Goal: Task Accomplishment & Management: Manage account settings

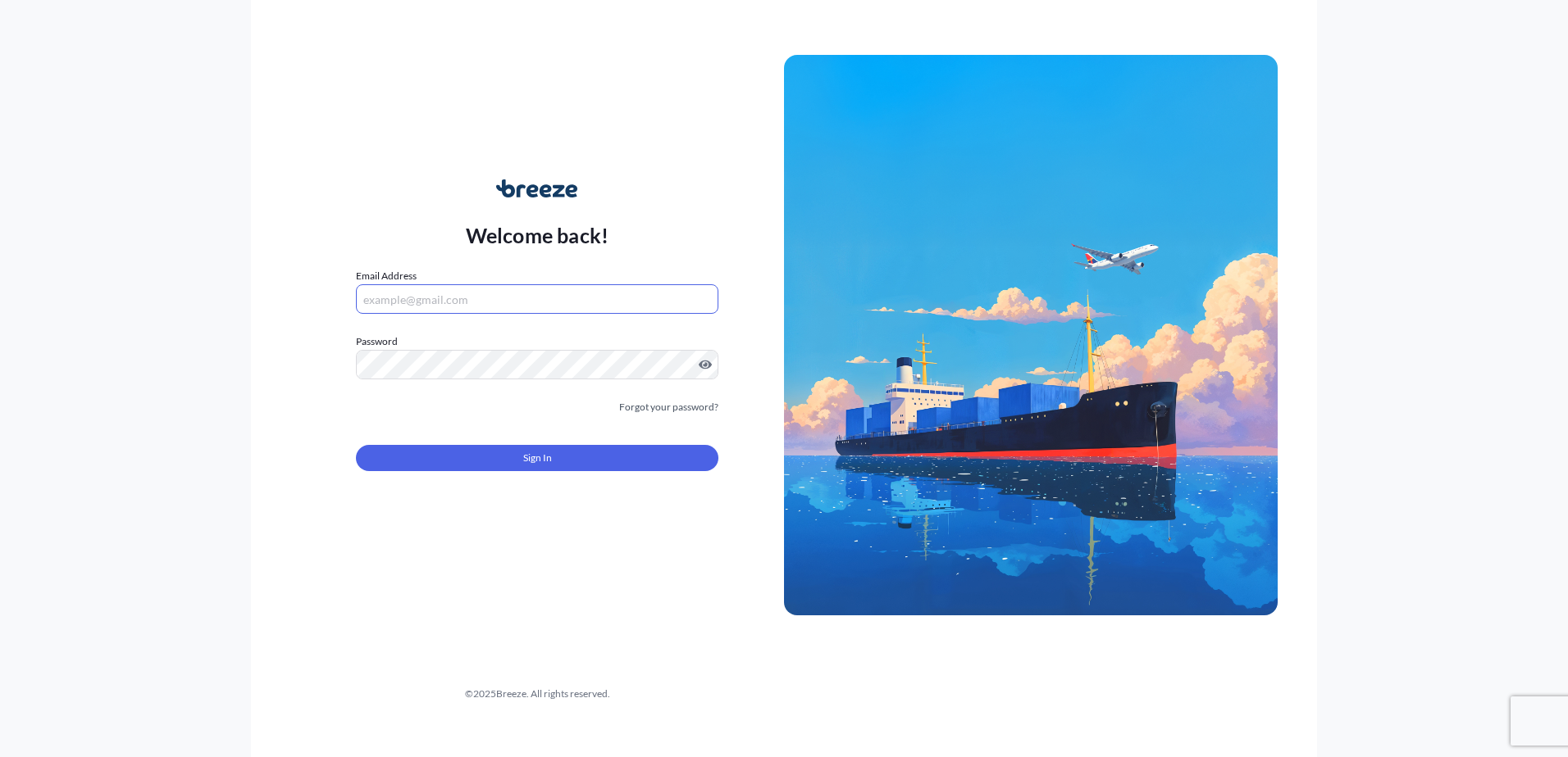
click at [552, 302] on input "Email Address" at bounding box center [537, 299] width 363 height 29
type input "[EMAIL_ADDRESS][DOMAIN_NAME]"
click at [649, 406] on link "Forgot your password?" at bounding box center [669, 407] width 100 height 16
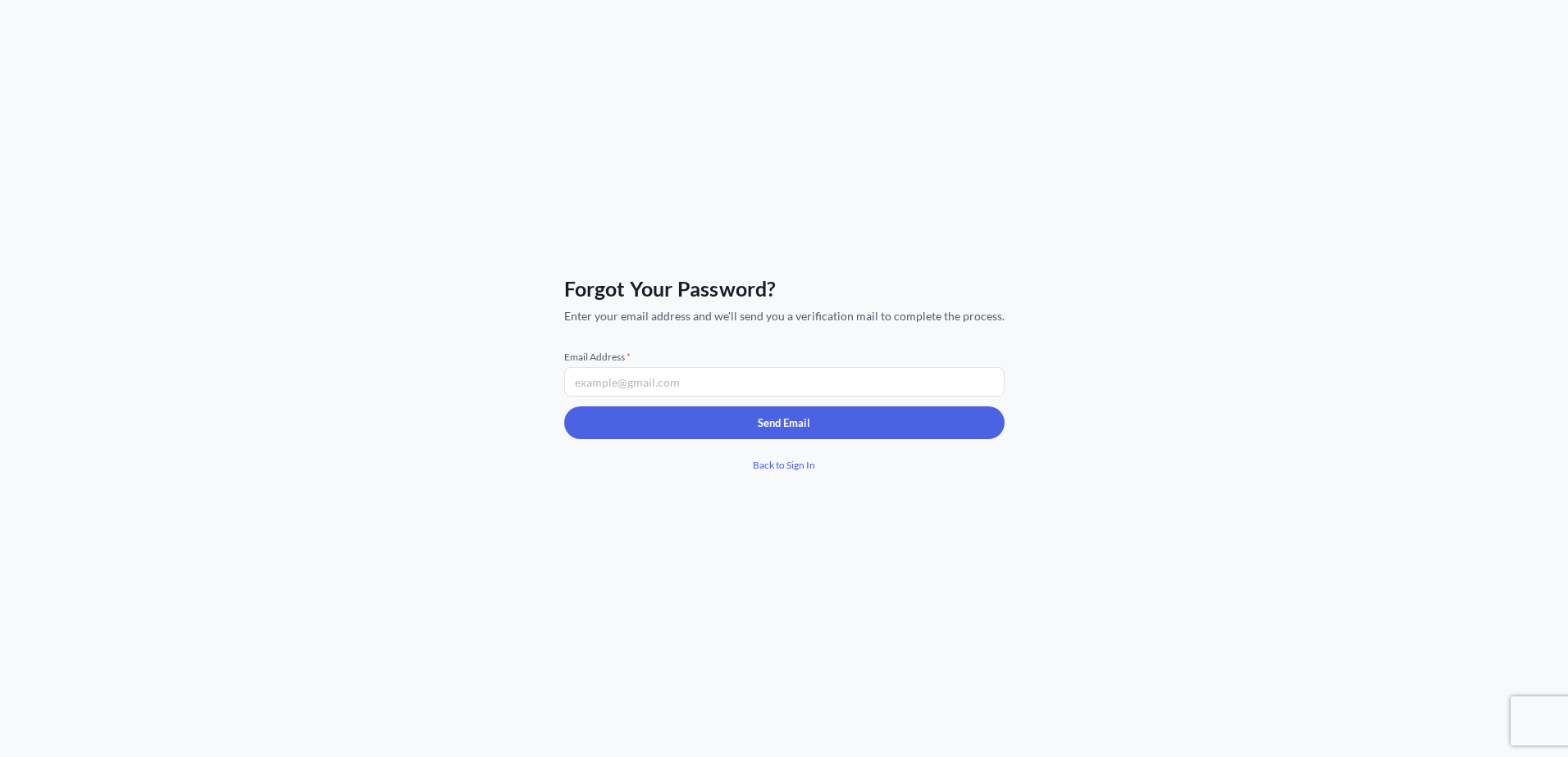
click at [654, 383] on input "Email Address *" at bounding box center [784, 381] width 440 height 29
type input "[EMAIL_ADDRESS][DOMAIN_NAME]"
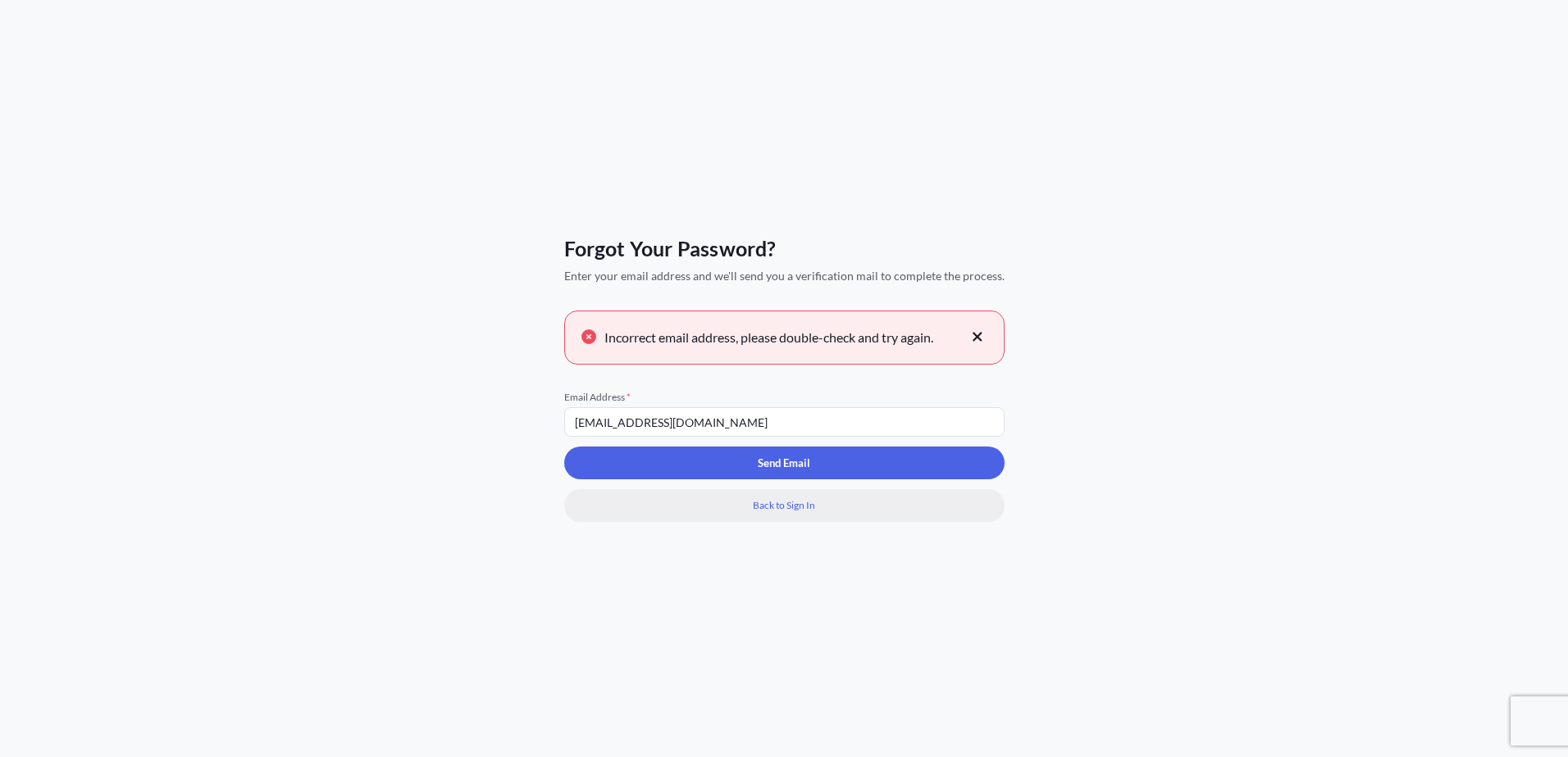
click at [784, 504] on span "Back to Sign In" at bounding box center [784, 506] width 62 height 16
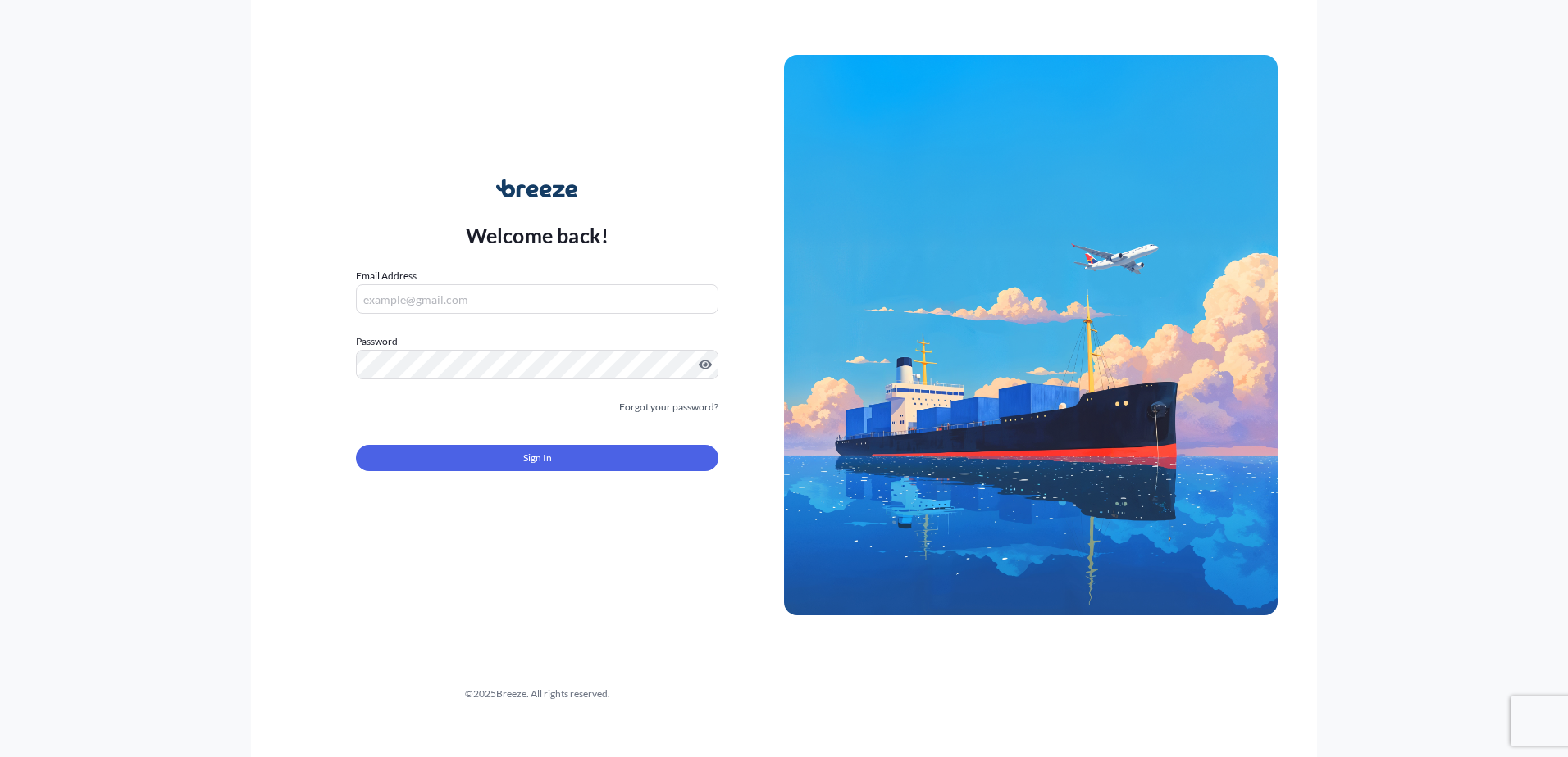
click at [554, 188] on icon at bounding box center [536, 188] width 81 height 18
drag, startPoint x: 580, startPoint y: 190, endPoint x: 503, endPoint y: 193, distance: 77.1
click at [503, 193] on div "Welcome back!" at bounding box center [537, 215] width 143 height 72
click at [448, 291] on input "Email Address" at bounding box center [537, 299] width 363 height 29
click at [540, 191] on icon at bounding box center [536, 188] width 81 height 18
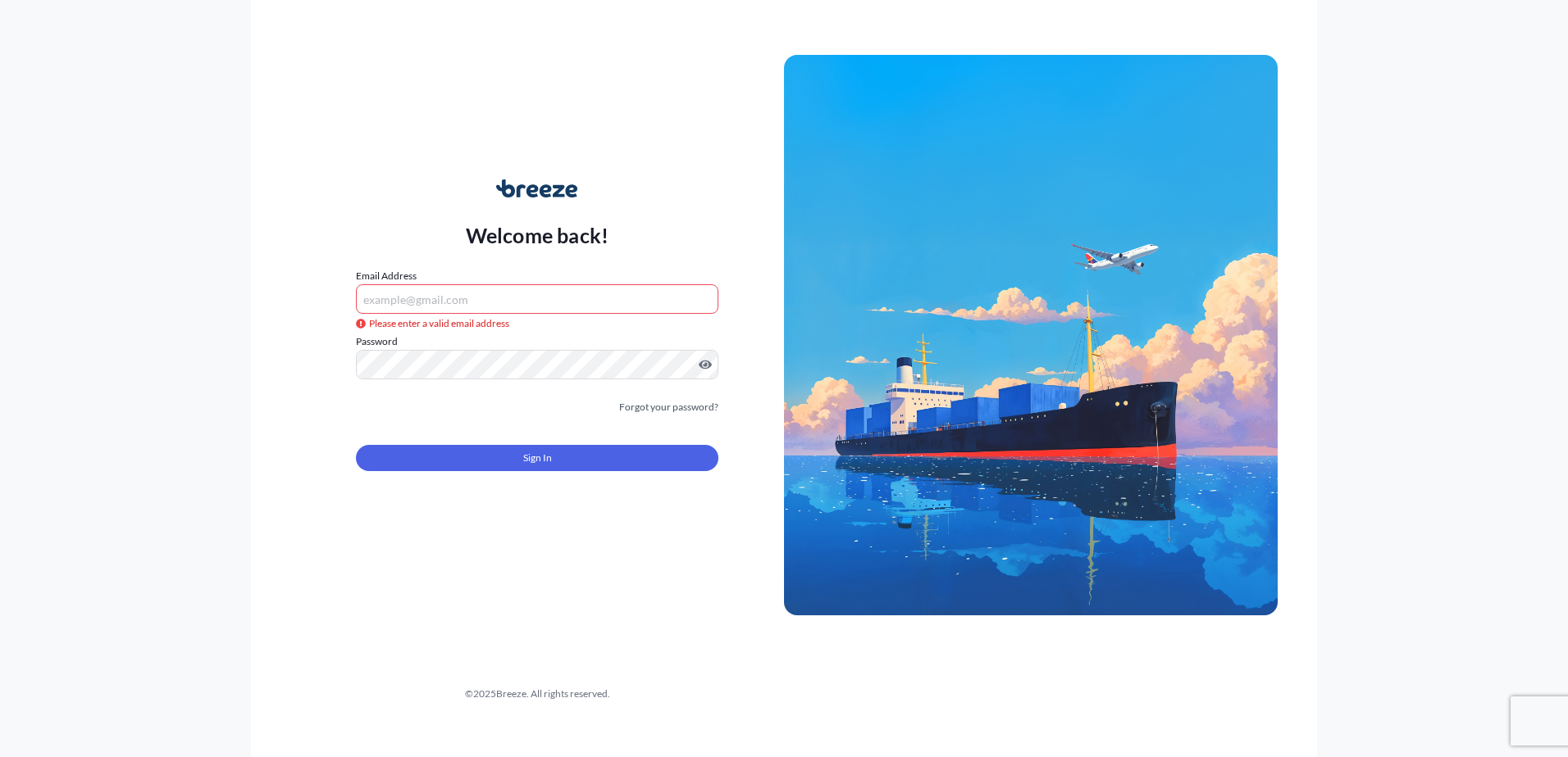
click at [490, 310] on input "Email Address" at bounding box center [537, 299] width 363 height 29
click at [466, 239] on p "Welcome back!" at bounding box center [537, 235] width 143 height 27
